Goal: Transaction & Acquisition: Purchase product/service

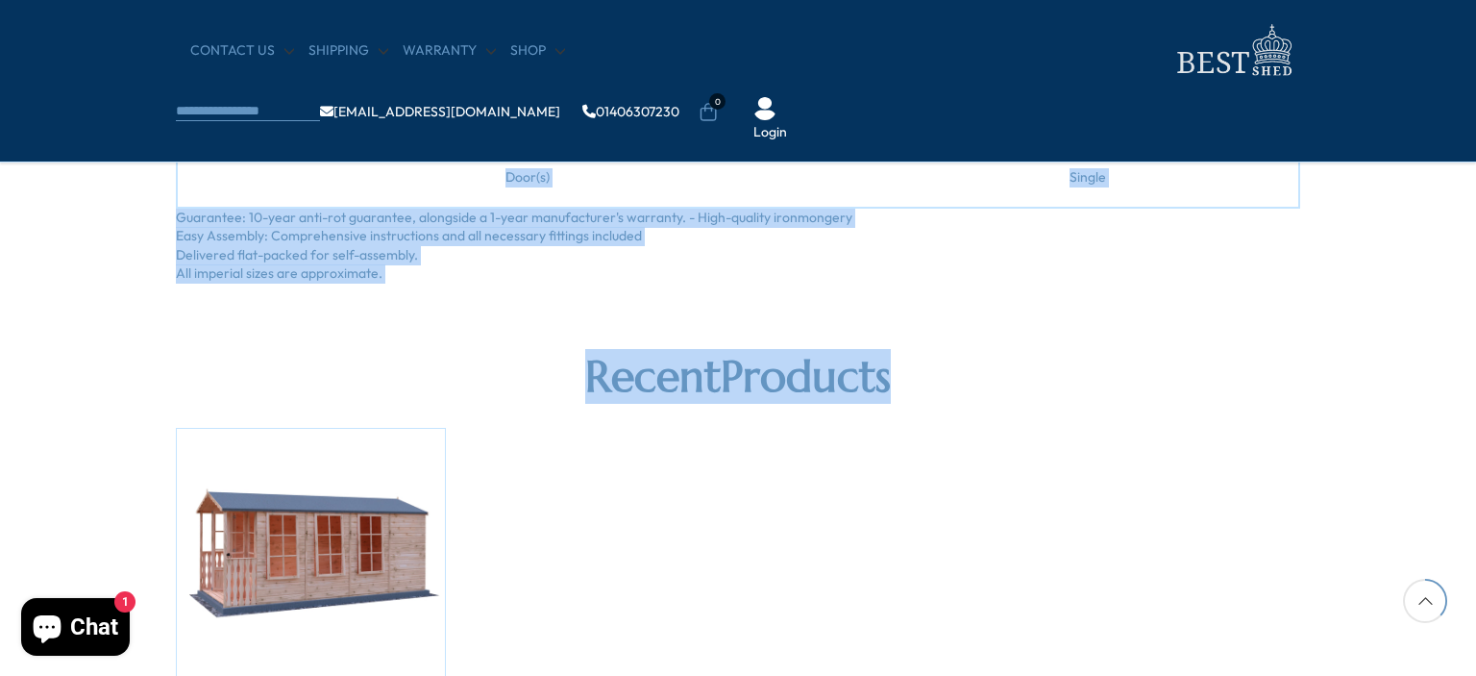
scroll to position [2115, 0]
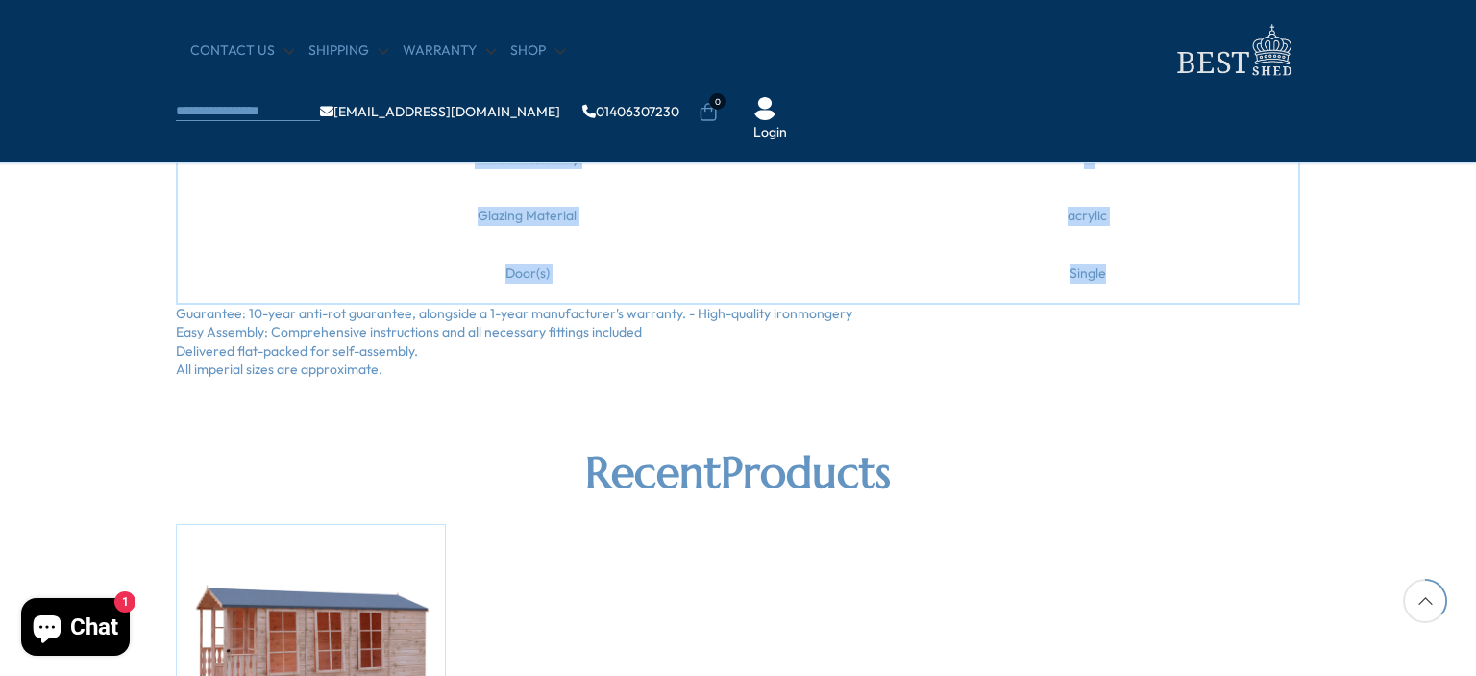
drag, startPoint x: 176, startPoint y: 248, endPoint x: 1104, endPoint y: 285, distance: 929.2
copy div "Transform your outdoor space with the Shire Keswick Hexagonal Summerhouse. Meas…"
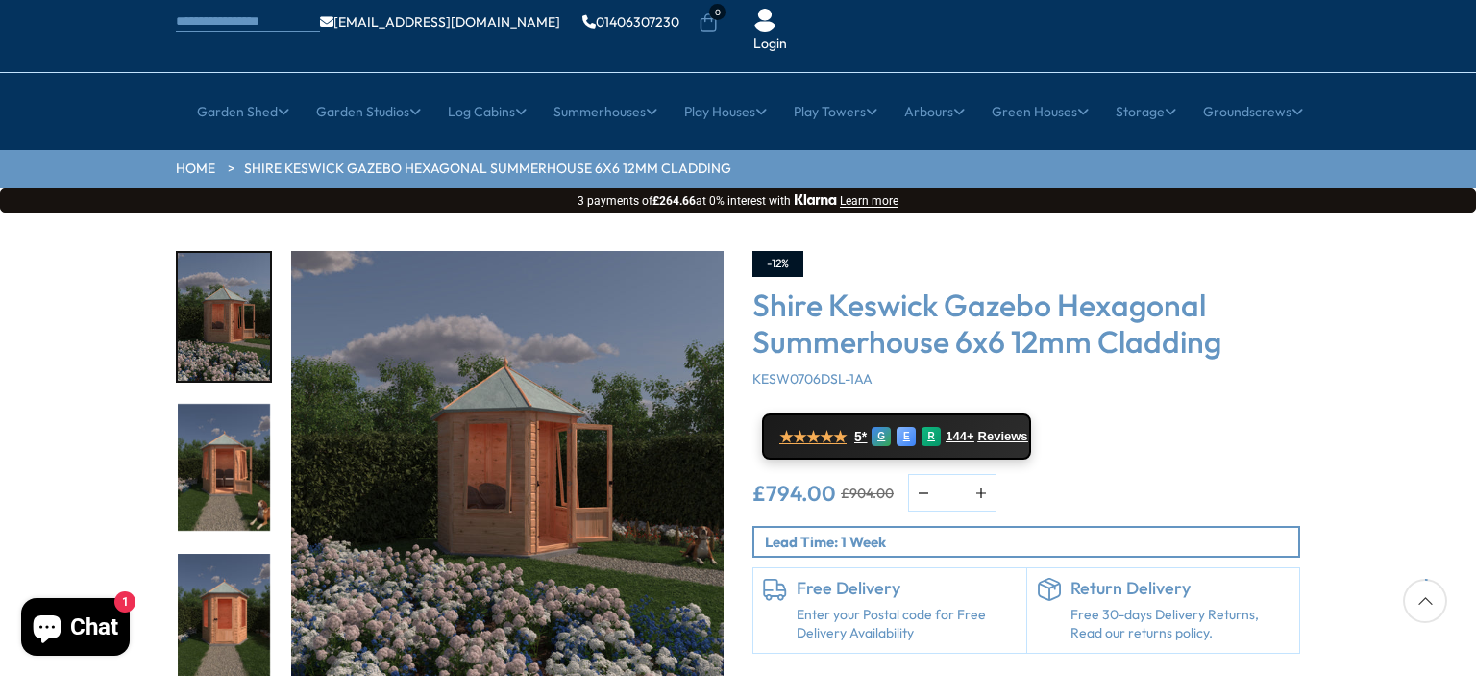
scroll to position [96, 0]
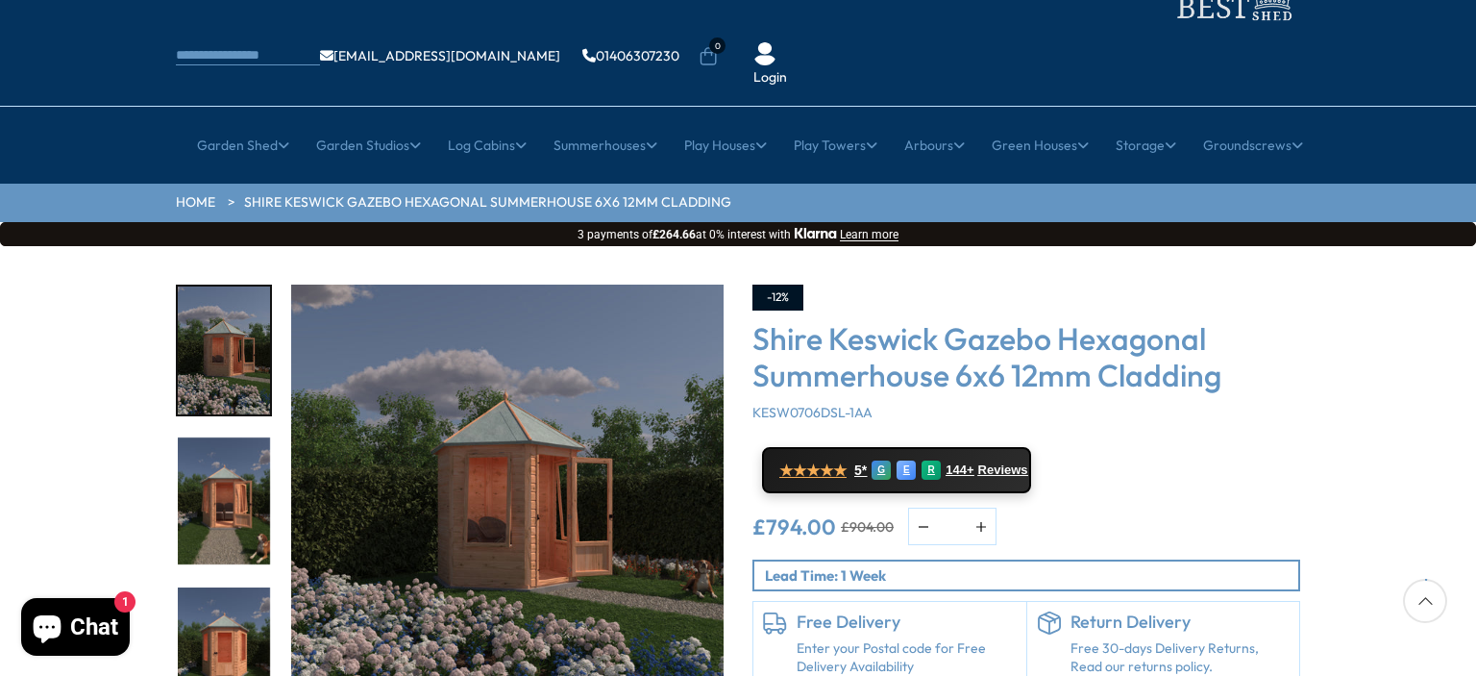
click at [492, 433] on img "1 / 9" at bounding box center [507, 501] width 433 height 433
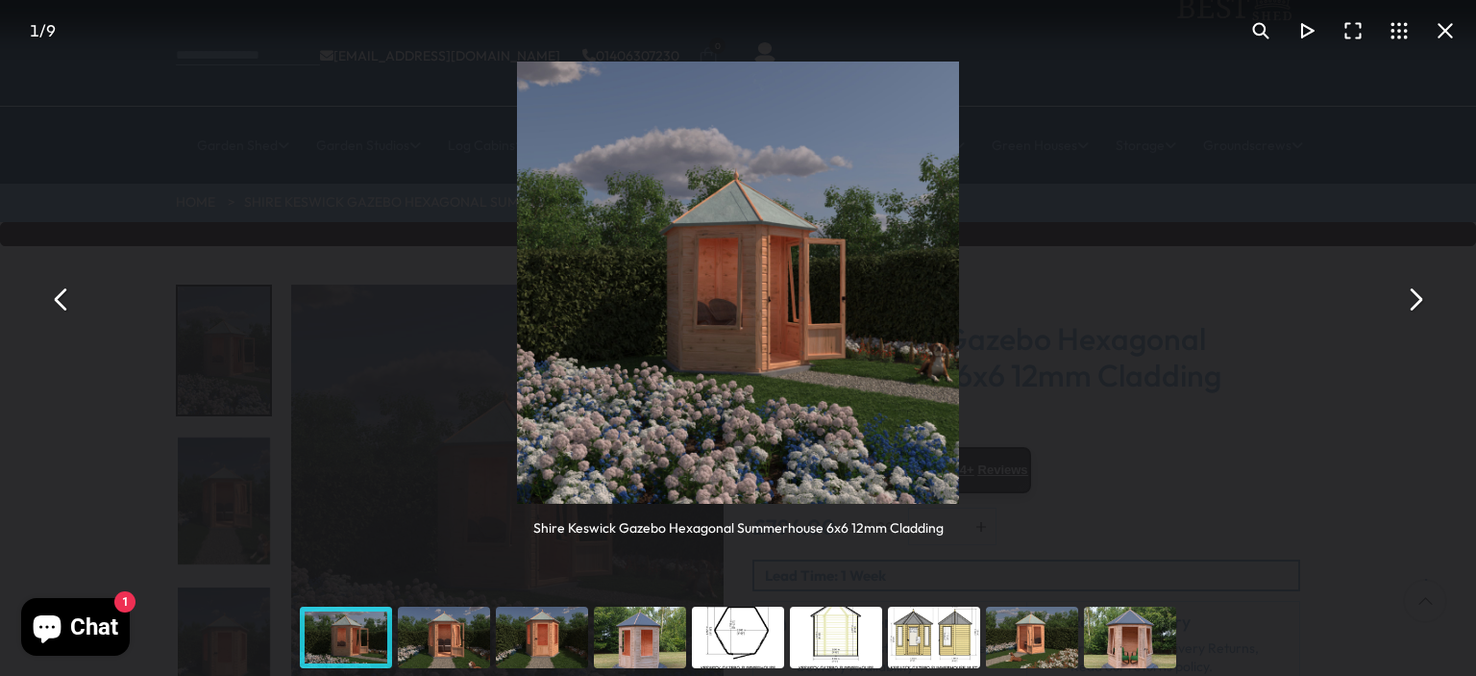
click at [1413, 295] on button "You can close this modal content with the ESC key" at bounding box center [1415, 300] width 46 height 46
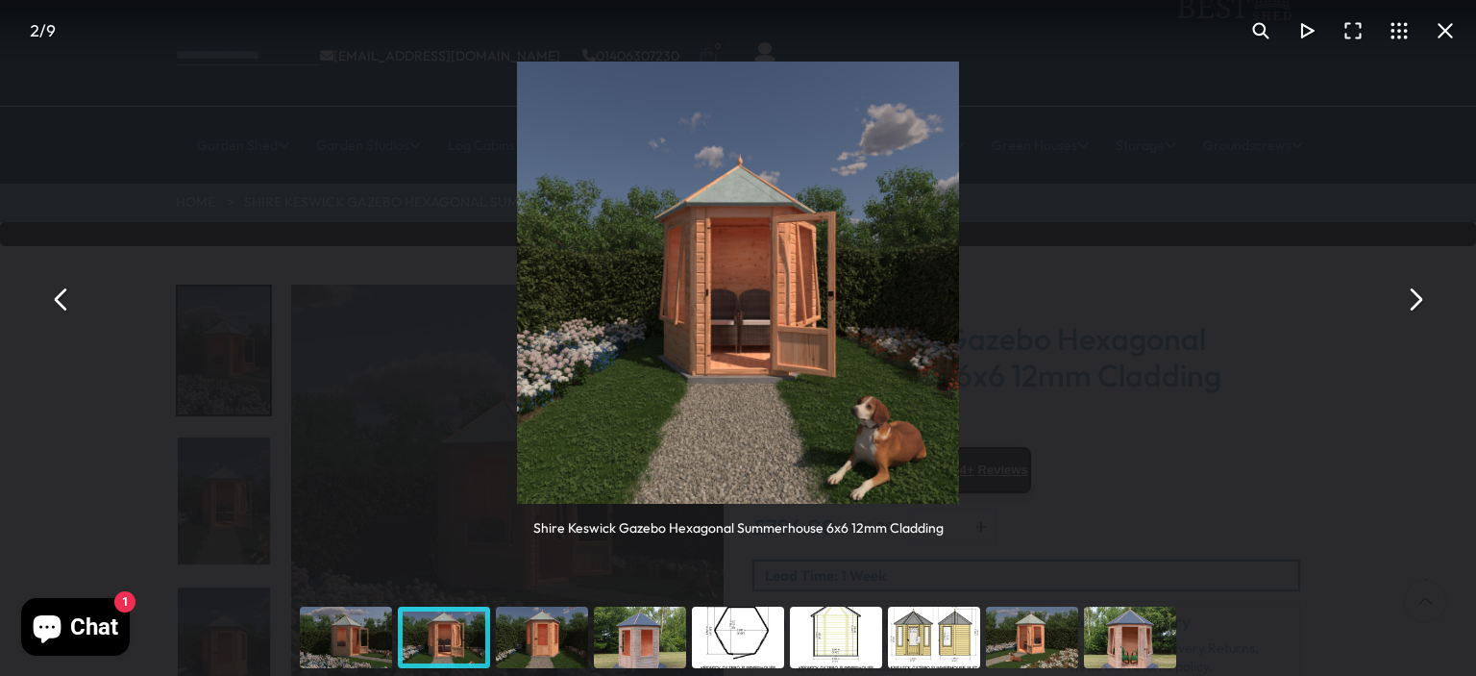
click at [1419, 295] on button "You can close this modal content with the ESC key" at bounding box center [1415, 300] width 46 height 46
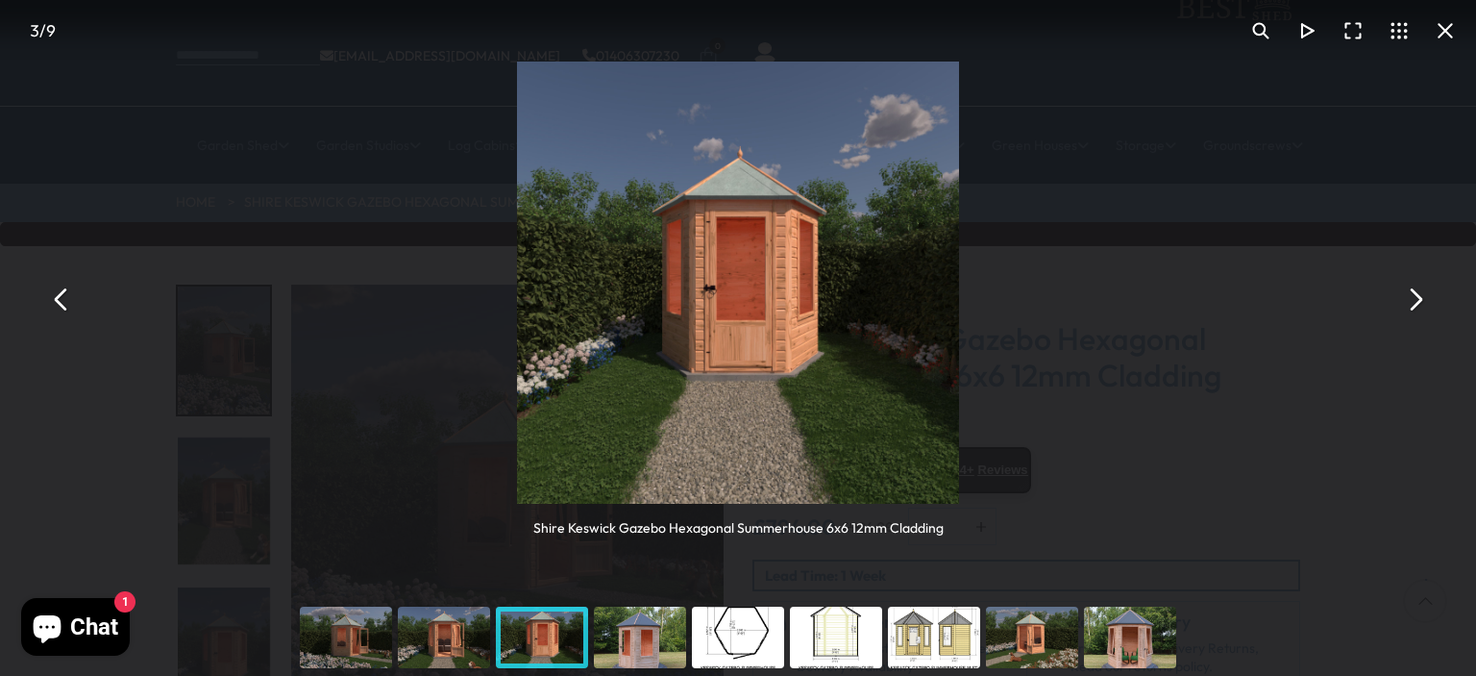
click at [1412, 294] on button "You can close this modal content with the ESC key" at bounding box center [1415, 300] width 46 height 46
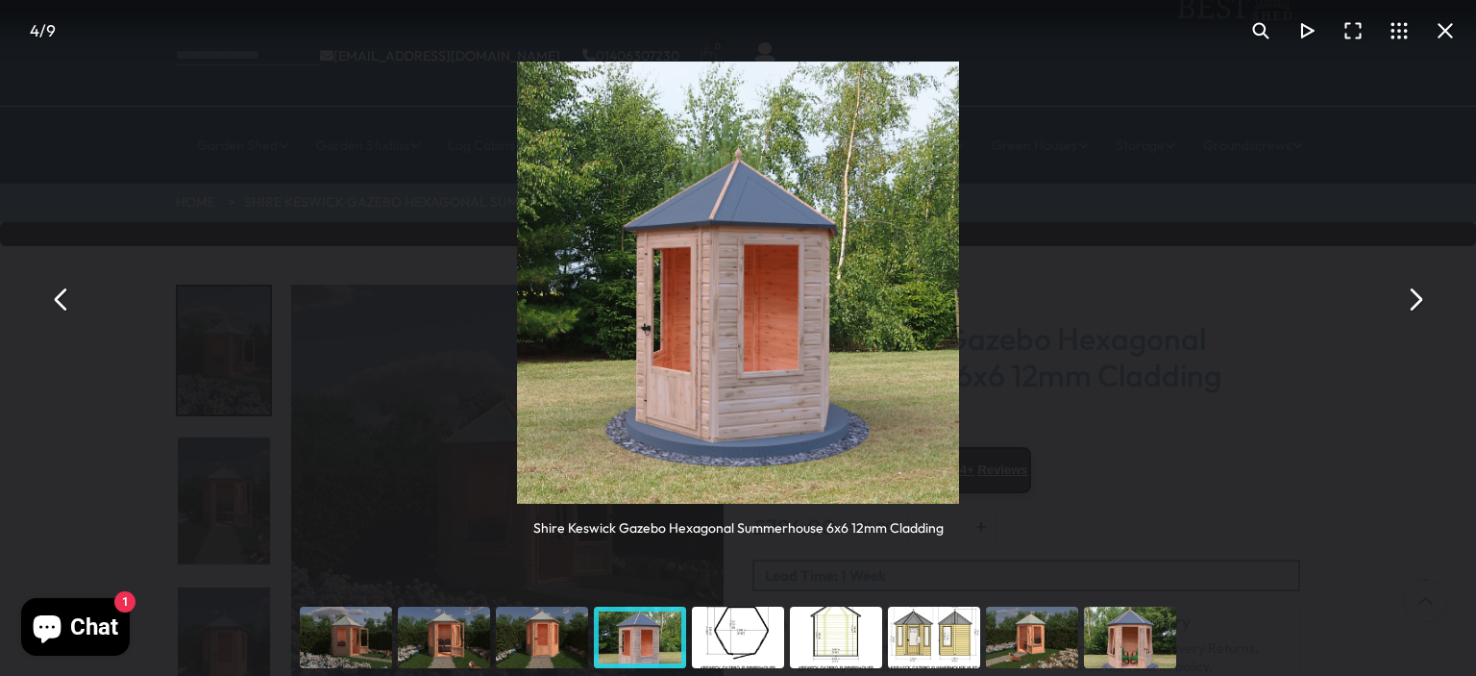
click at [1419, 296] on button "You can close this modal content with the ESC key" at bounding box center [1415, 300] width 46 height 46
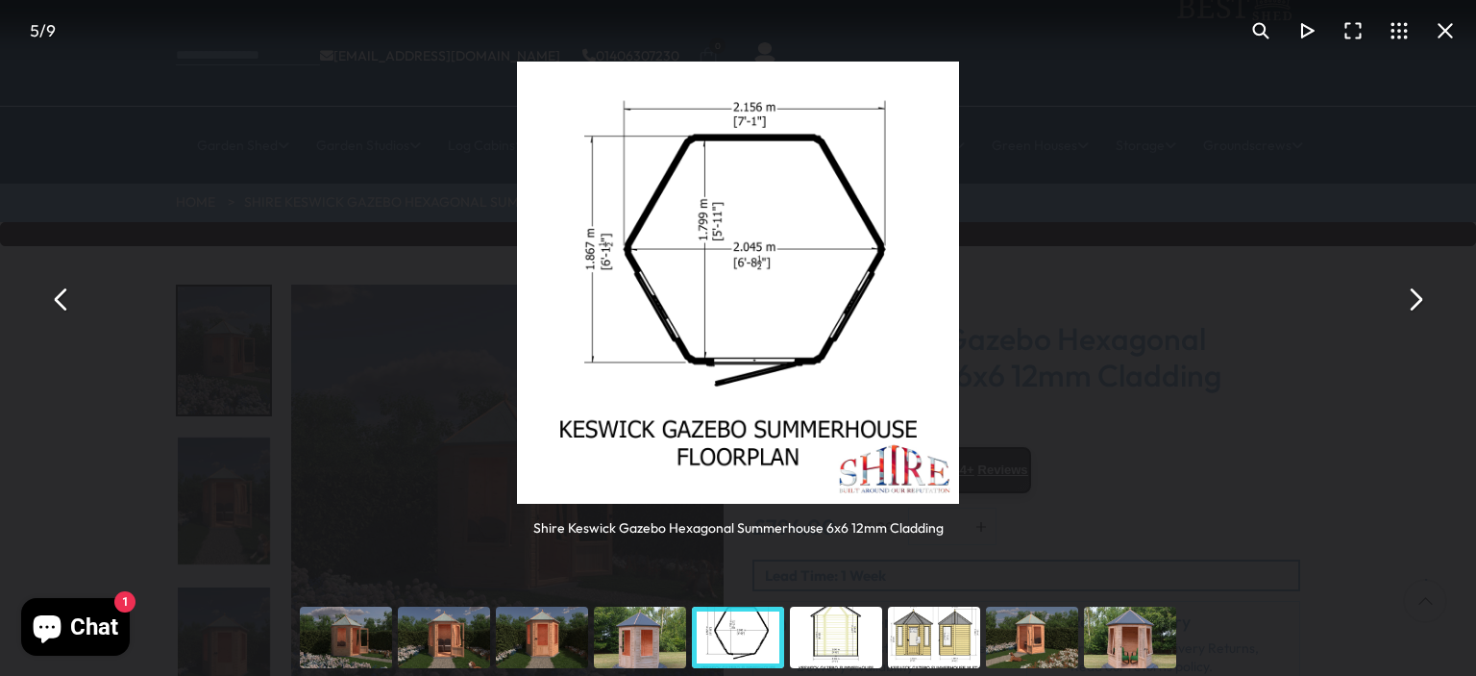
click at [1418, 291] on button "You can close this modal content with the ESC key" at bounding box center [1415, 300] width 46 height 46
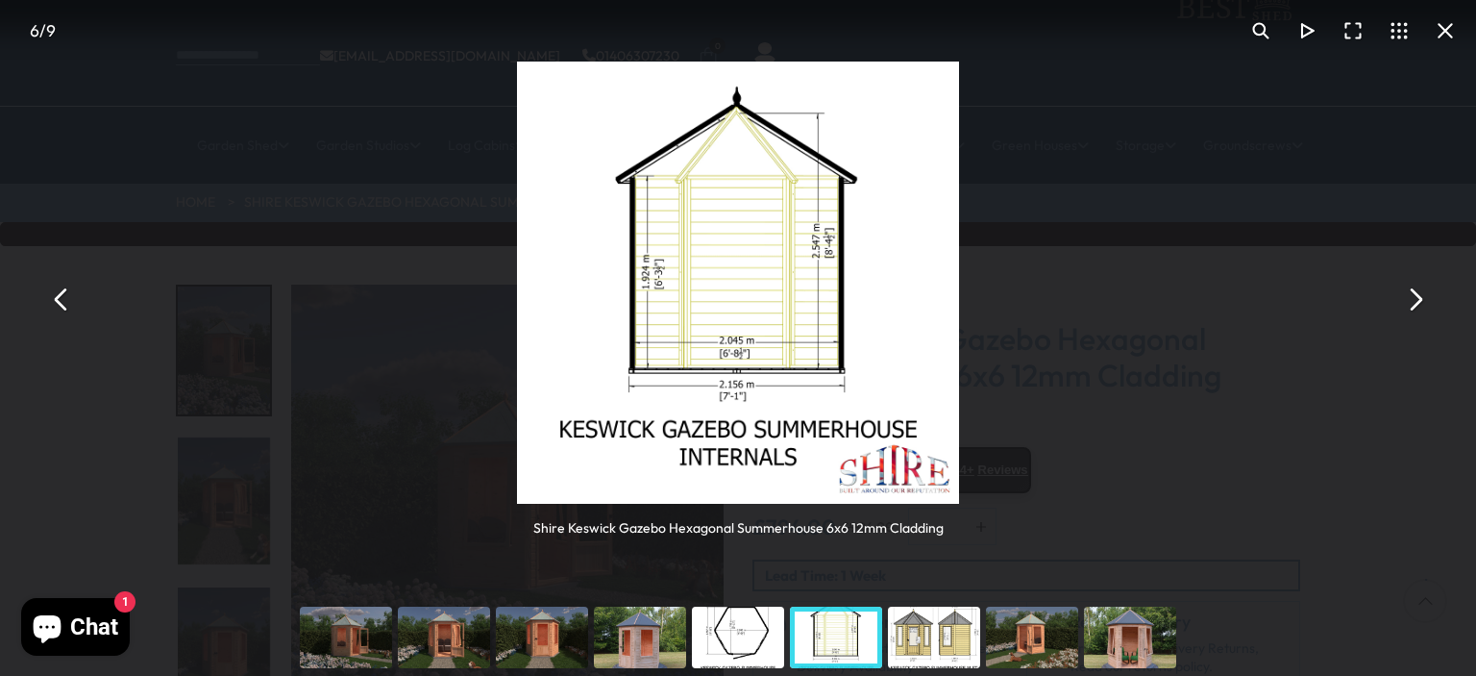
drag, startPoint x: 1419, startPoint y: 294, endPoint x: 1403, endPoint y: 299, distance: 16.1
click at [1419, 294] on button "You can close this modal content with the ESC key" at bounding box center [1415, 300] width 46 height 46
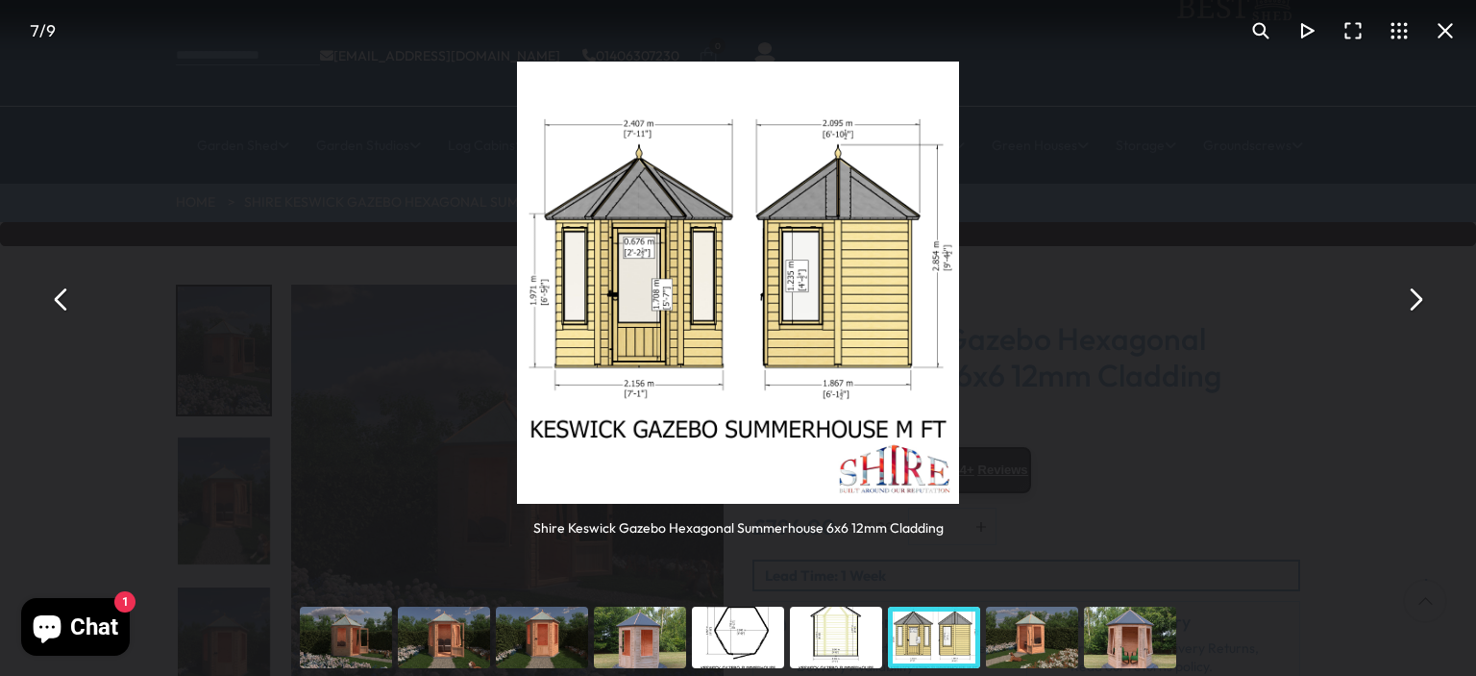
click at [1411, 295] on button "You can close this modal content with the ESC key" at bounding box center [1415, 300] width 46 height 46
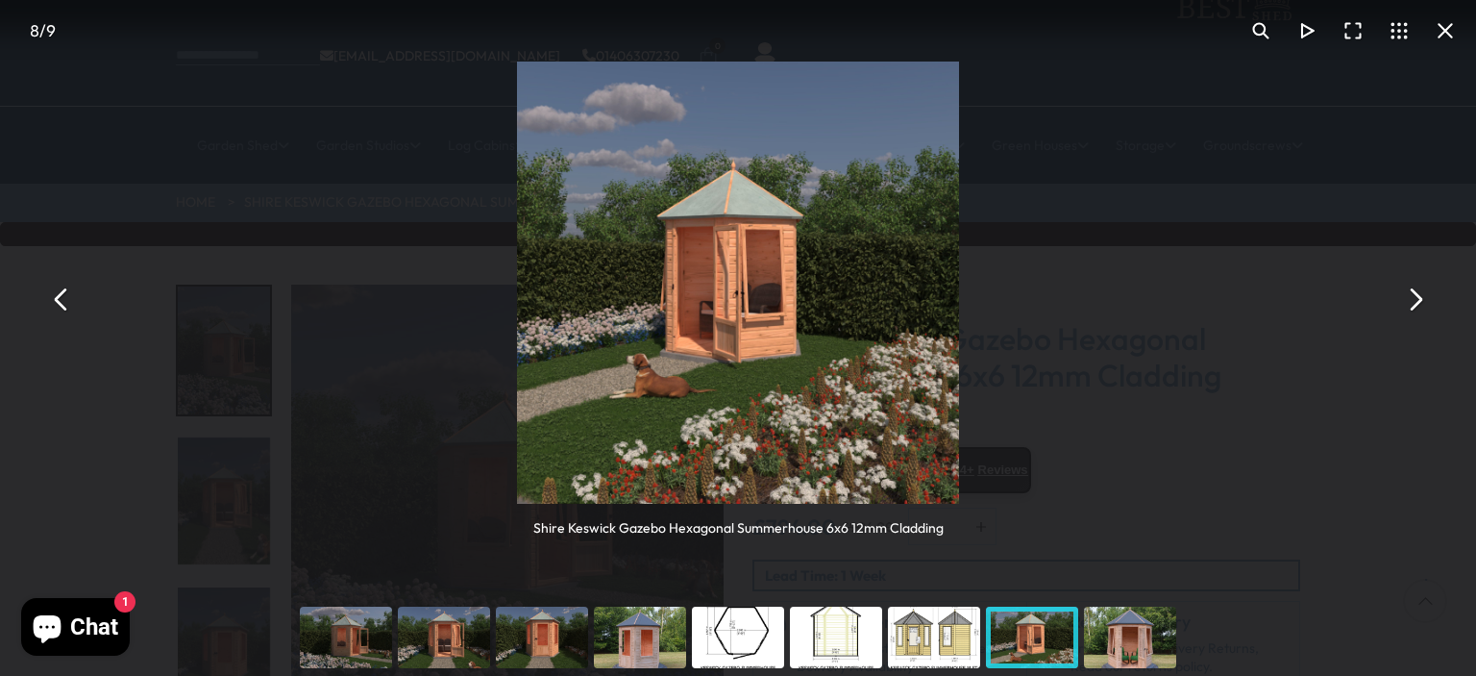
drag, startPoint x: 1415, startPoint y: 291, endPoint x: 1394, endPoint y: 292, distance: 21.2
click at [1415, 291] on button "You can close this modal content with the ESC key" at bounding box center [1415, 300] width 46 height 46
